Goal: Check status: Check status

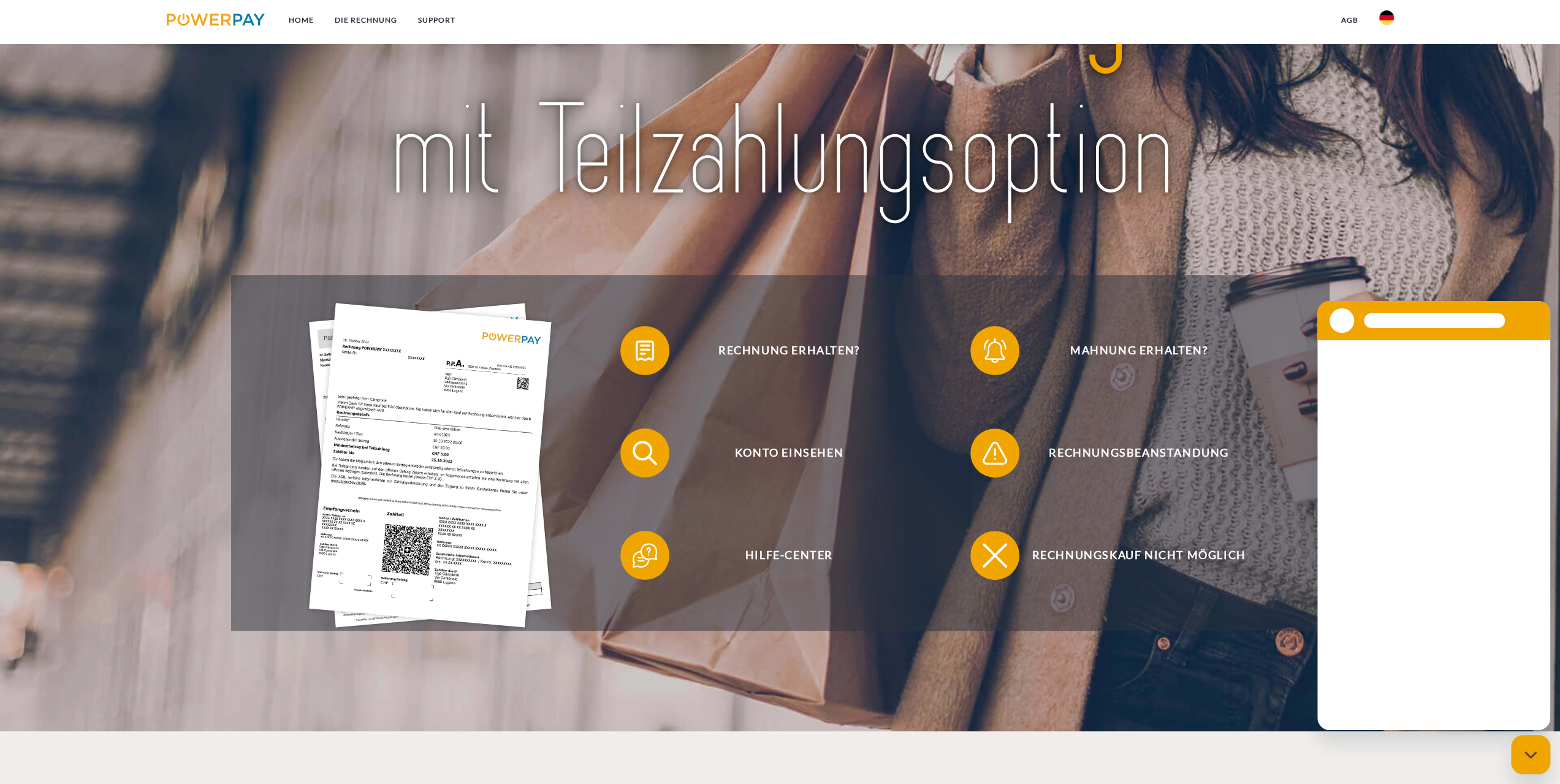
scroll to position [184, 0]
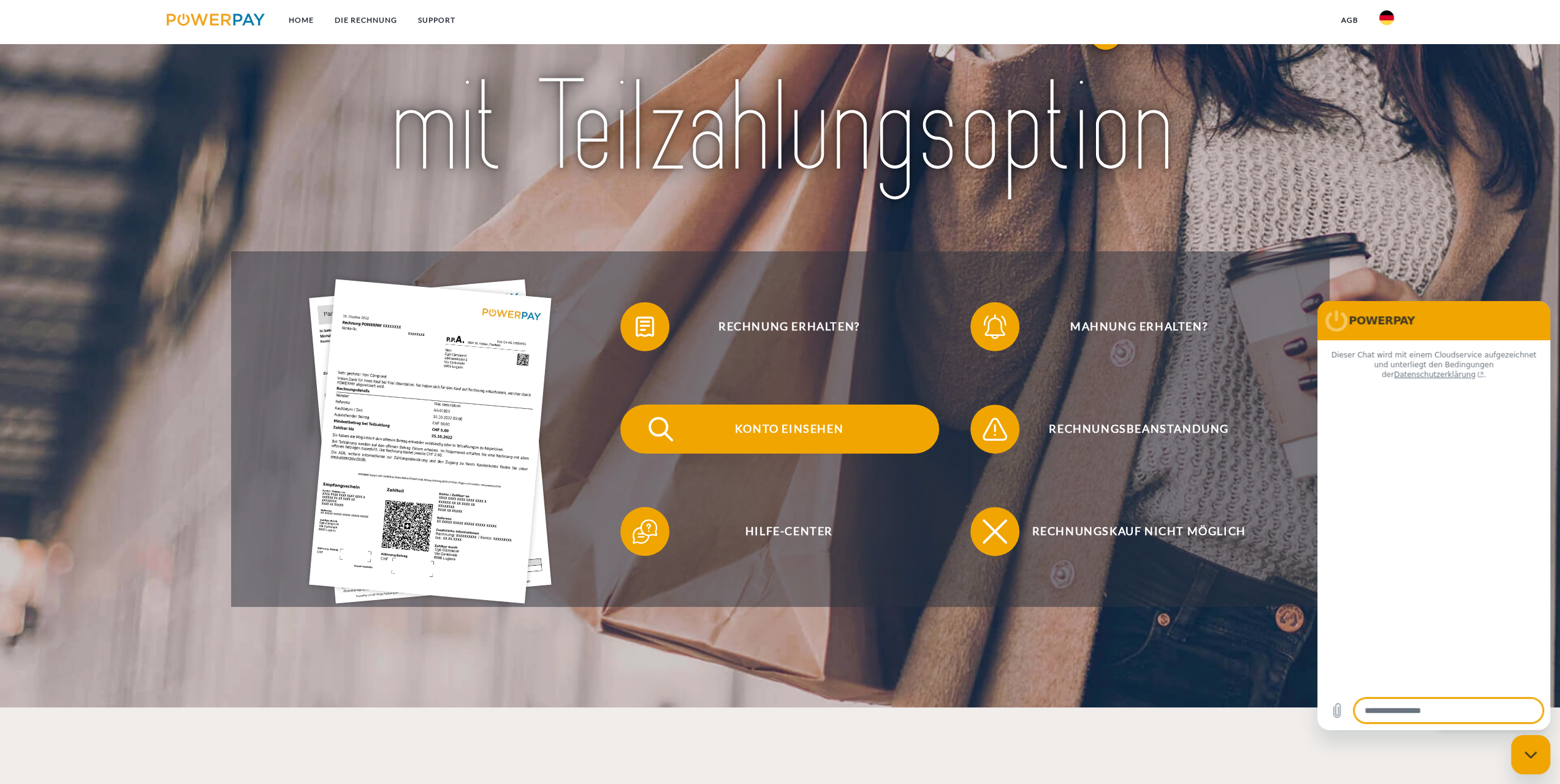
type textarea "*"
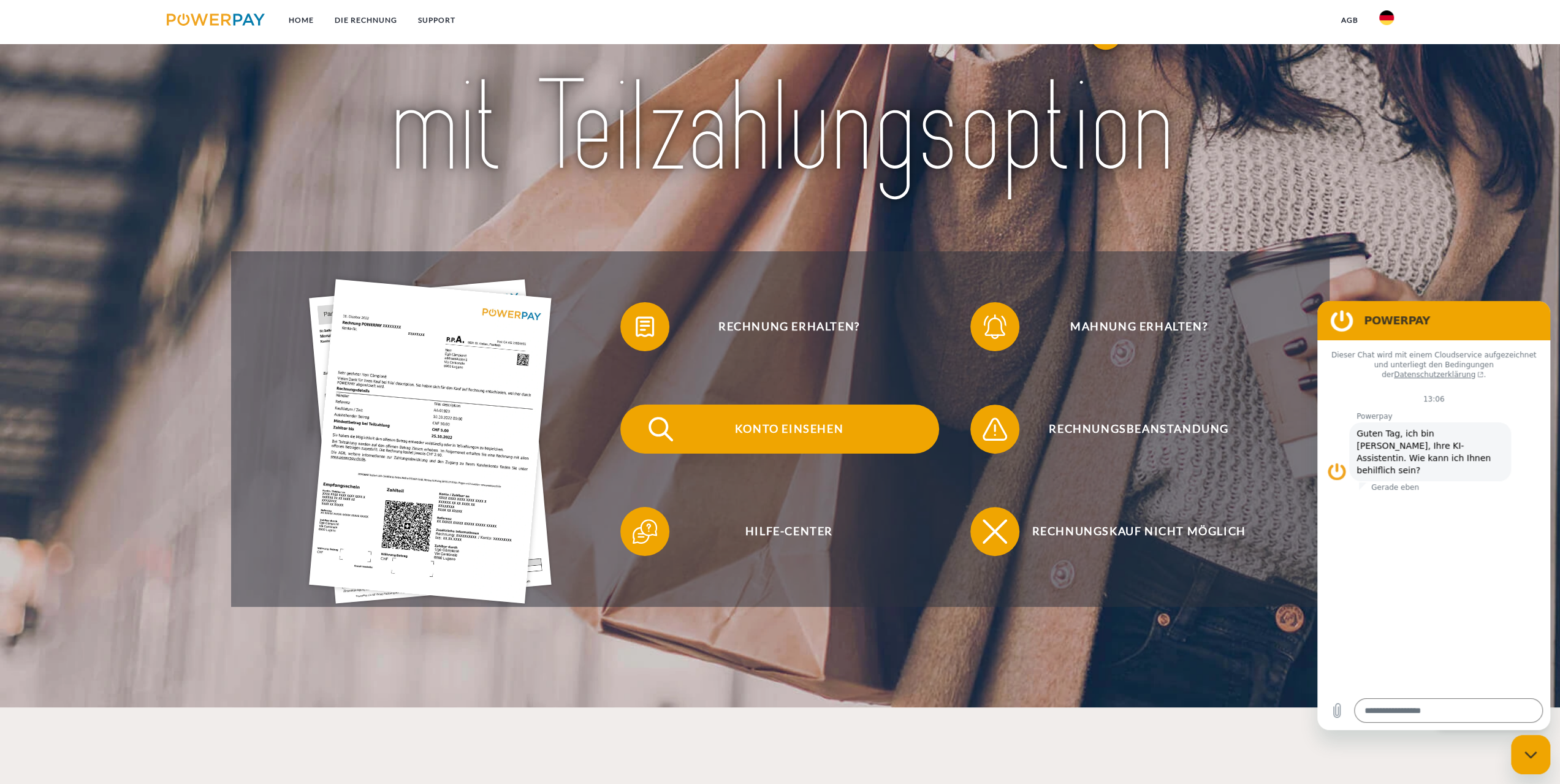
click at [805, 447] on span "Konto einsehen" at bounding box center [789, 429] width 300 height 49
click at [797, 450] on span "Konto einsehen" at bounding box center [789, 429] width 300 height 49
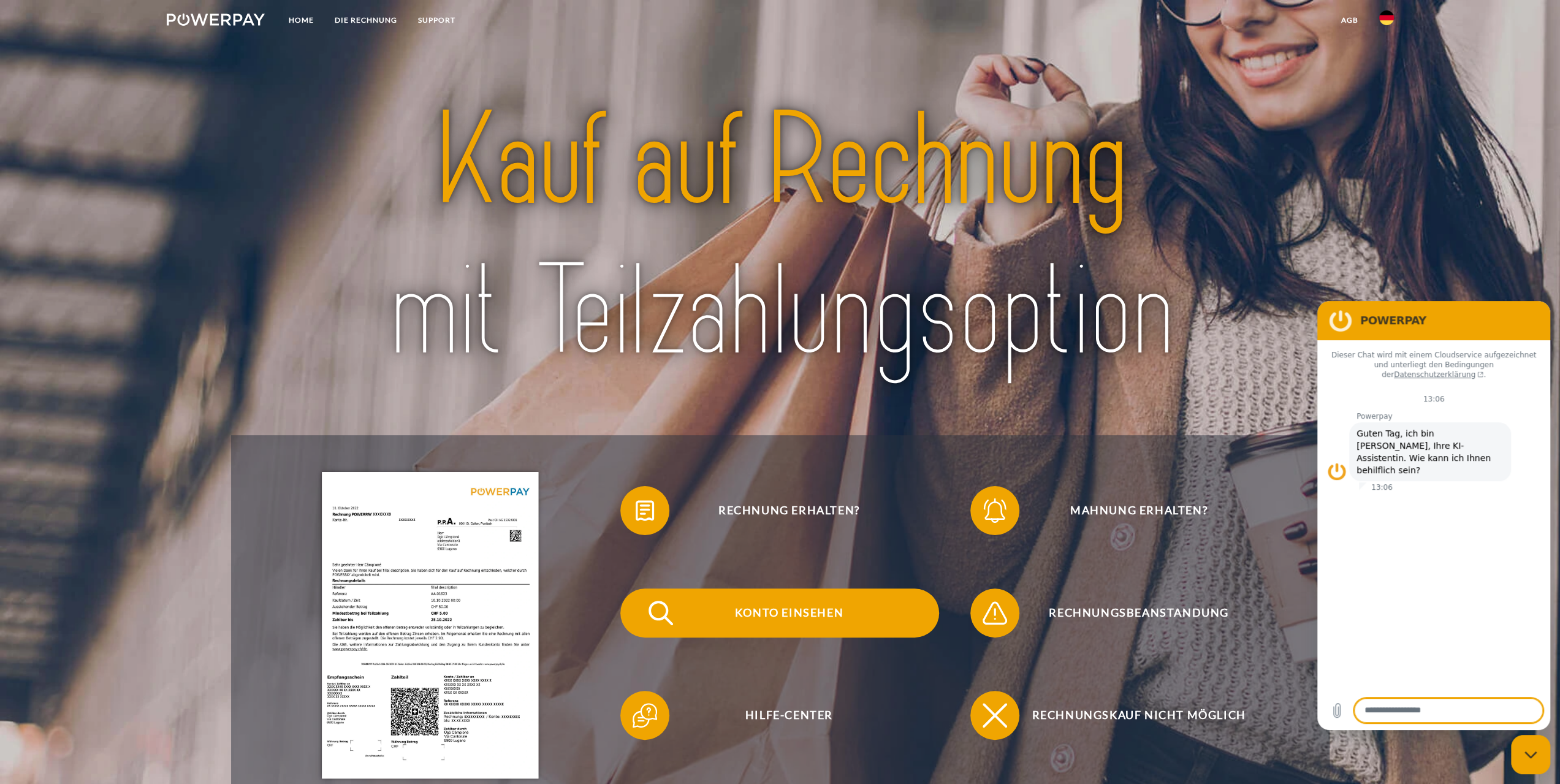
click at [792, 623] on span "Konto einsehen" at bounding box center [789, 613] width 300 height 49
